Goal: Information Seeking & Learning: Understand process/instructions

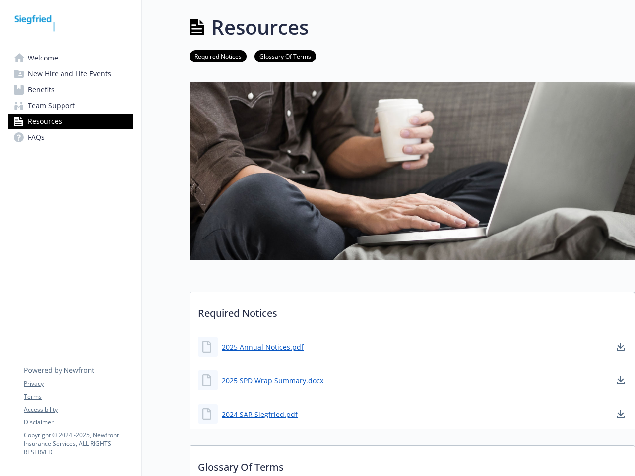
click at [317, 238] on img at bounding box center [411, 170] width 445 height 177
click at [78, 409] on link "Accessibility" at bounding box center [78, 409] width 109 height 9
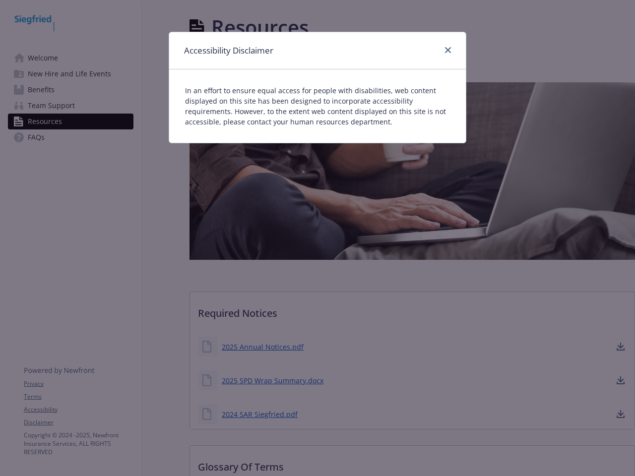
click at [78, 422] on div "Accessibility Disclaimer In an effort to ensure equal access for people with di…" at bounding box center [317, 238] width 635 height 476
click at [262, 347] on div "Accessibility Disclaimer In an effort to ensure equal access for people with di…" at bounding box center [317, 238] width 635 height 476
click at [620, 347] on div "Accessibility Disclaimer In an effort to ensure equal access for people with di…" at bounding box center [317, 238] width 635 height 476
click at [272, 380] on div "Accessibility Disclaimer In an effort to ensure equal access for people with di…" at bounding box center [317, 238] width 635 height 476
click at [620, 380] on div "Accessibility Disclaimer In an effort to ensure equal access for people with di…" at bounding box center [317, 238] width 635 height 476
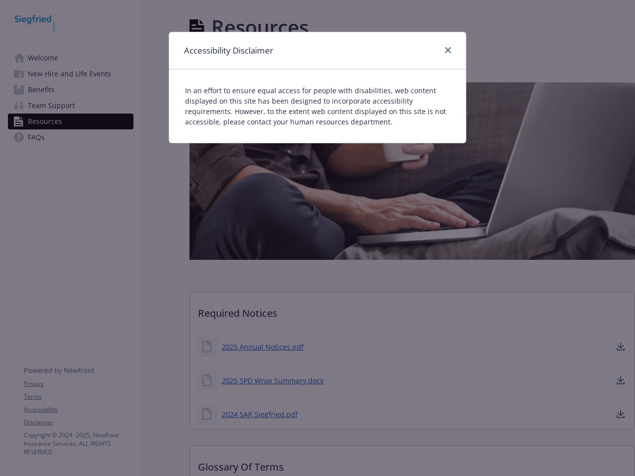
click at [259, 414] on div "Accessibility Disclaimer In an effort to ensure equal access for people with di…" at bounding box center [317, 238] width 635 height 476
click at [620, 414] on div "Accessibility Disclaimer In an effort to ensure equal access for people with di…" at bounding box center [317, 238] width 635 height 476
